Goal: Find specific page/section: Find specific page/section

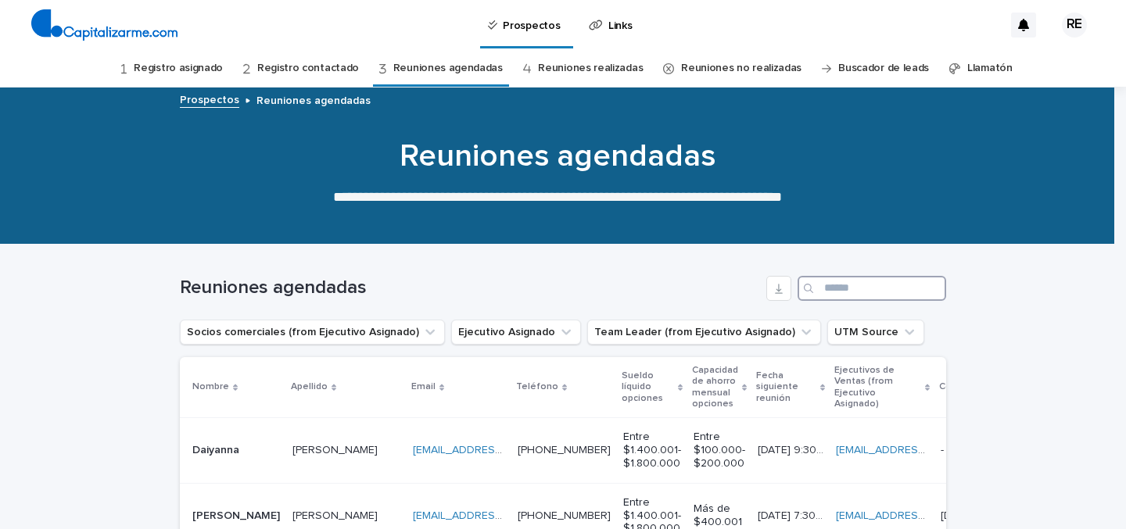
click at [869, 283] on input "Search" at bounding box center [871, 288] width 149 height 25
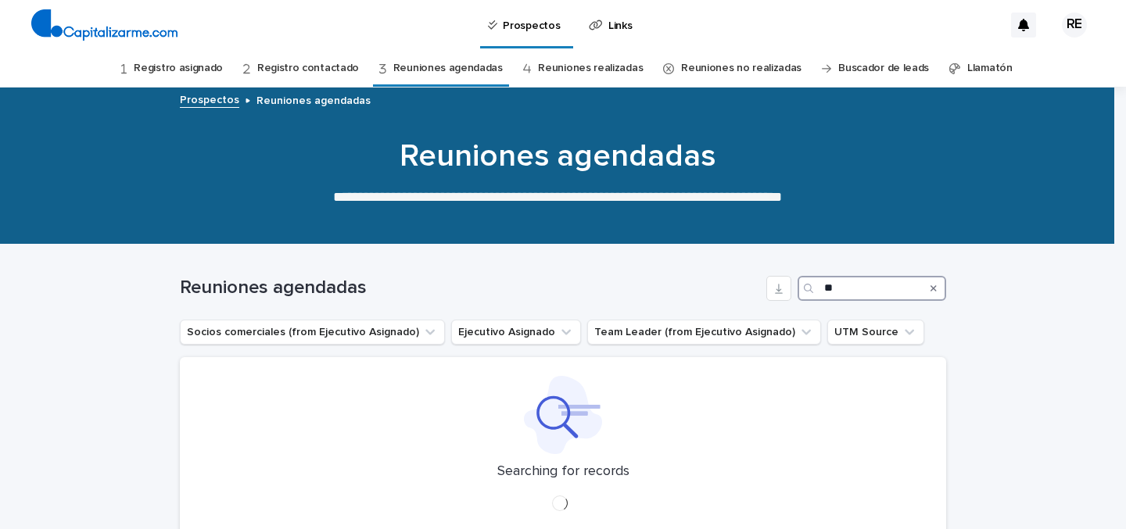
type input "*"
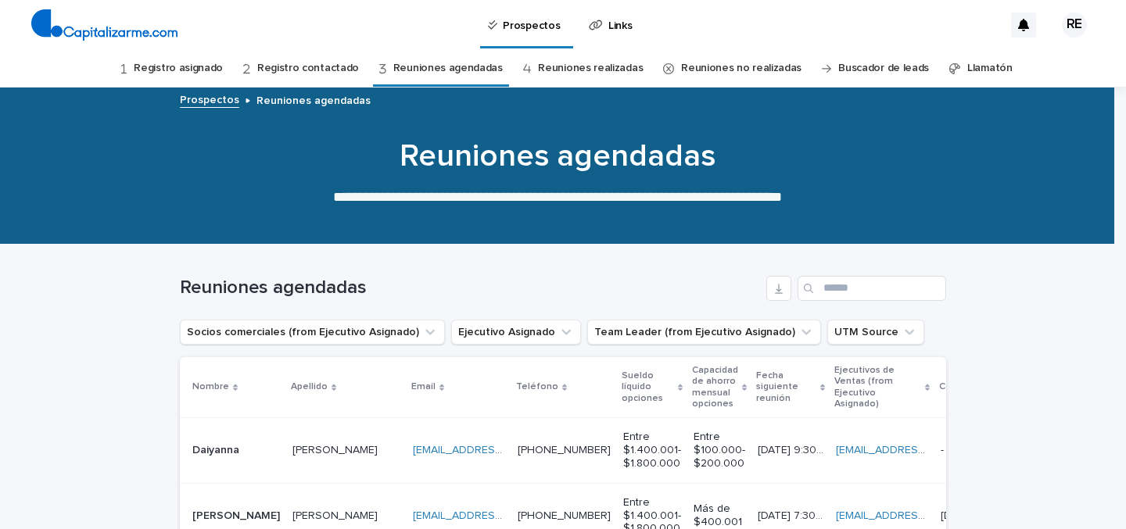
click at [623, 25] on p "Links" at bounding box center [619, 16] width 23 height 33
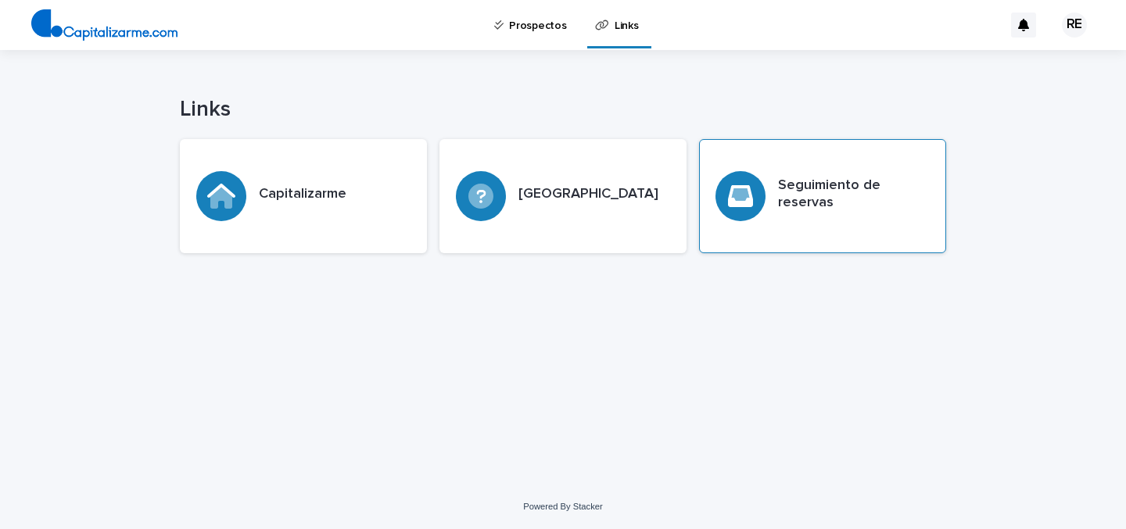
click at [809, 206] on h3 "Seguimiento de reservas" at bounding box center [854, 194] width 152 height 34
